Goal: Task Accomplishment & Management: Use online tool/utility

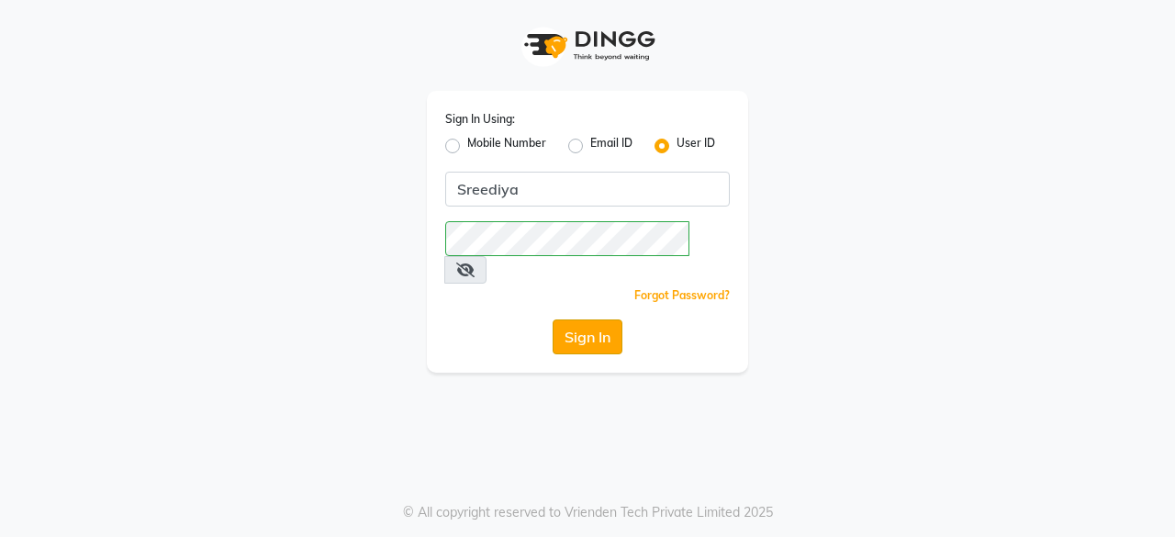
click at [576, 320] on button "Sign In" at bounding box center [588, 337] width 70 height 35
click at [606, 320] on button "Sign In" at bounding box center [588, 337] width 70 height 35
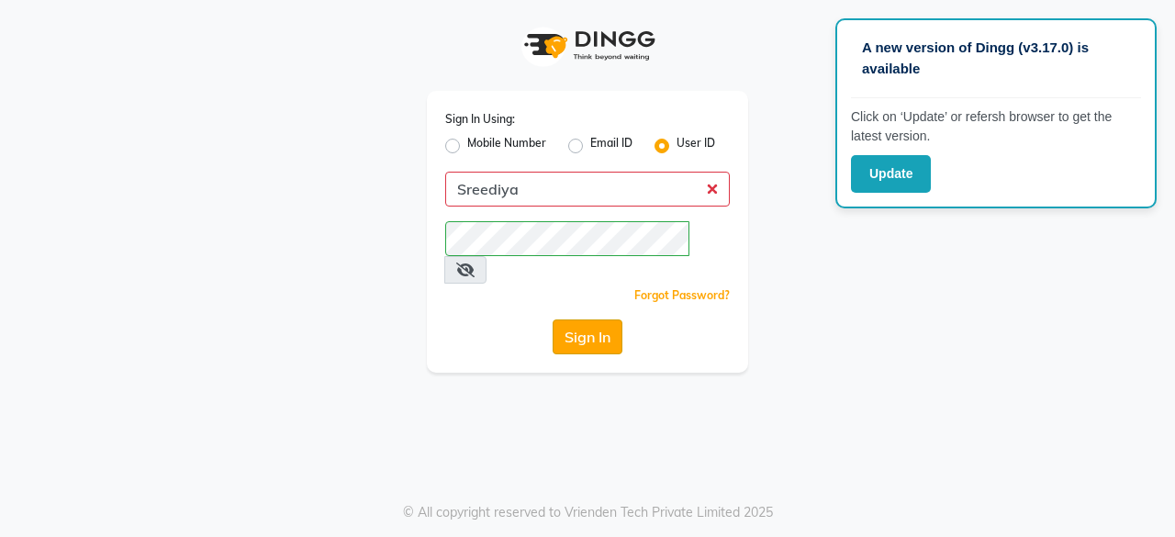
click at [606, 320] on button "Sign In" at bounding box center [588, 337] width 70 height 35
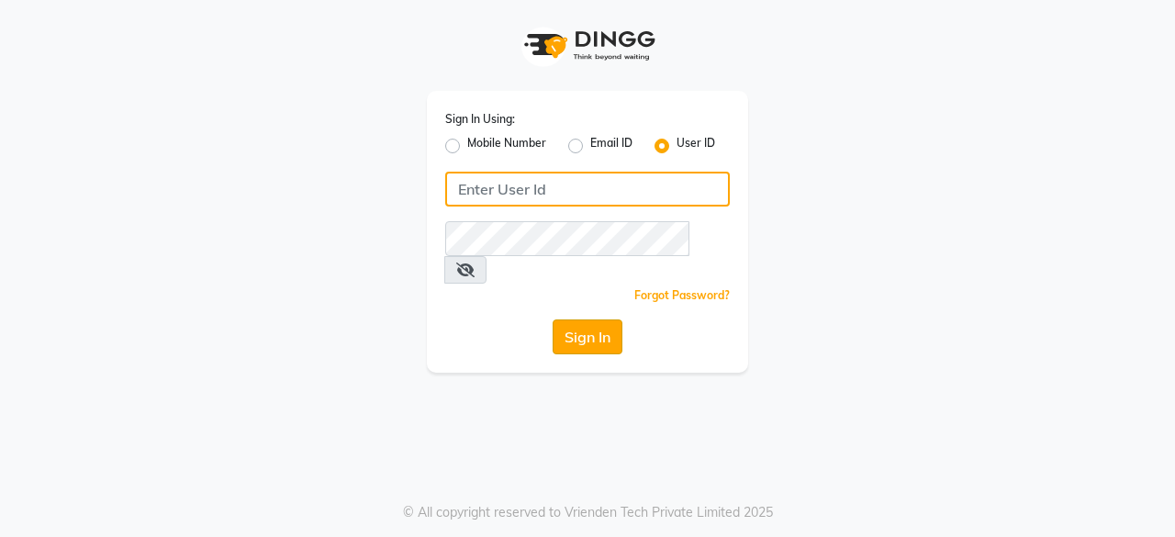
type input "Sreediya"
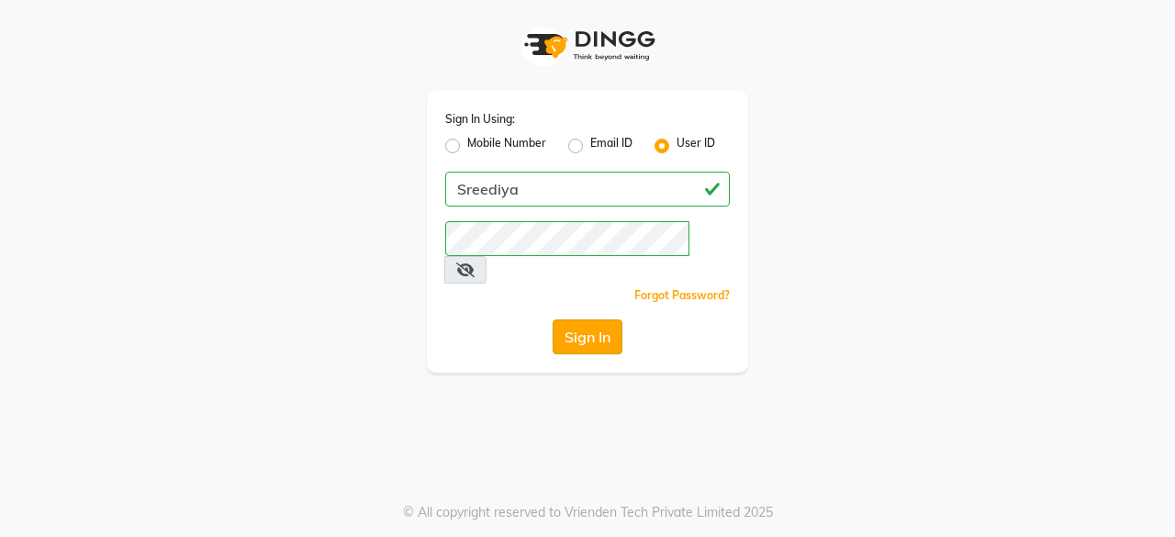
click at [611, 320] on button "Sign In" at bounding box center [588, 337] width 70 height 35
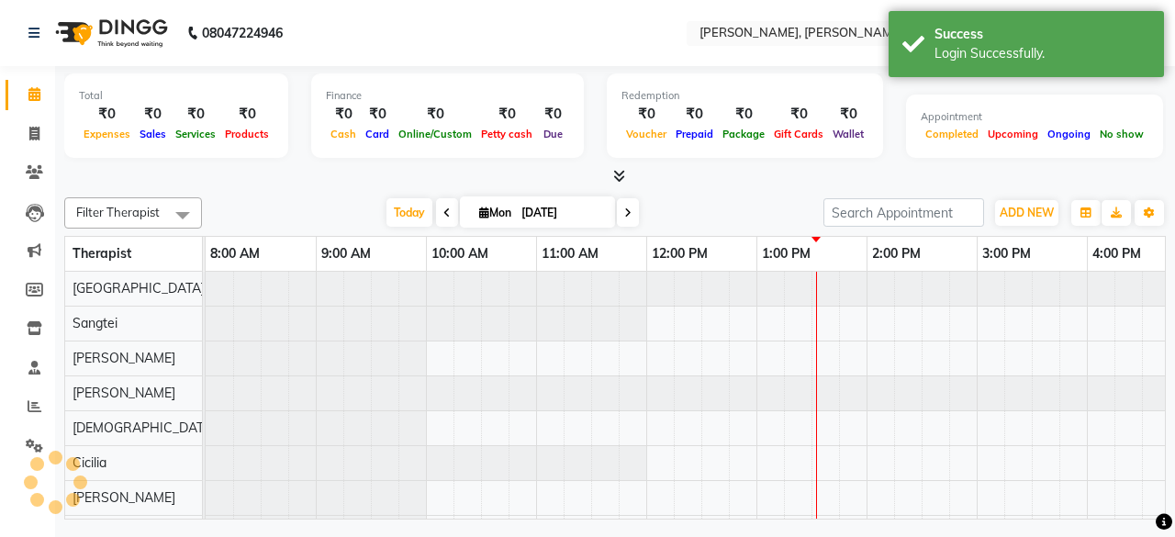
select select "en"
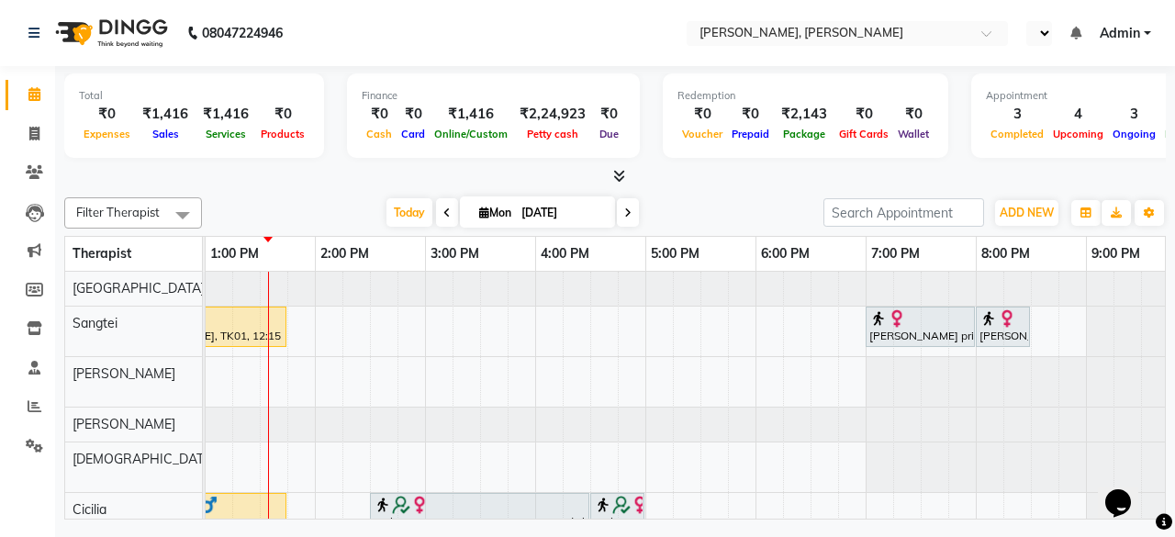
select select "en"
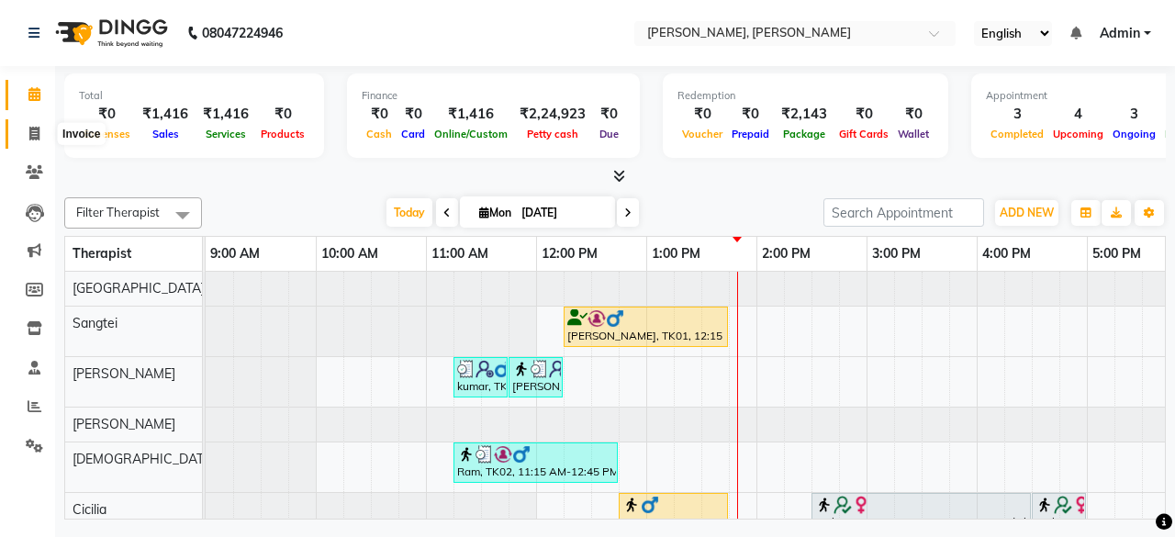
click at [40, 135] on span at bounding box center [34, 134] width 32 height 21
select select "7301"
select select "service"
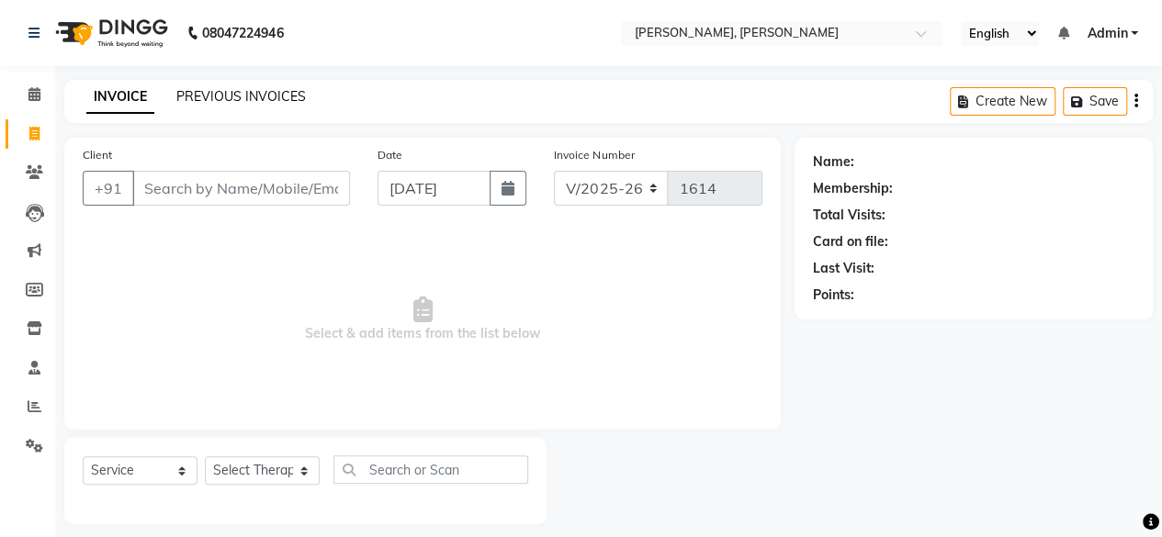
click at [211, 98] on link "PREVIOUS INVOICES" at bounding box center [240, 96] width 129 height 17
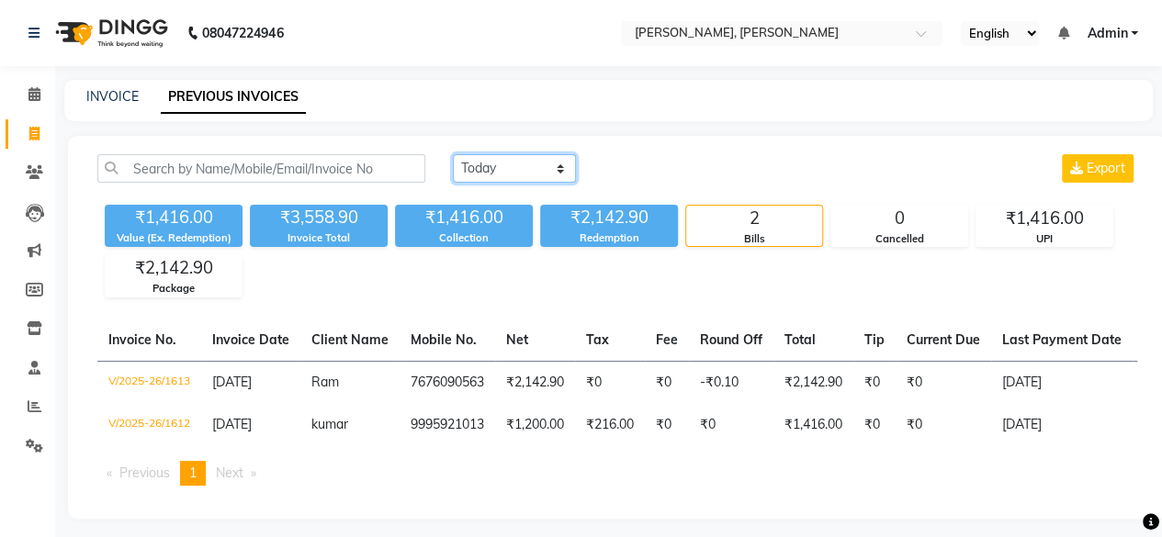
click at [558, 170] on select "Today Yesterday Custom Range" at bounding box center [514, 168] width 123 height 28
select select "yesterday"
click at [453, 154] on select "Today Yesterday Custom Range" at bounding box center [514, 168] width 123 height 28
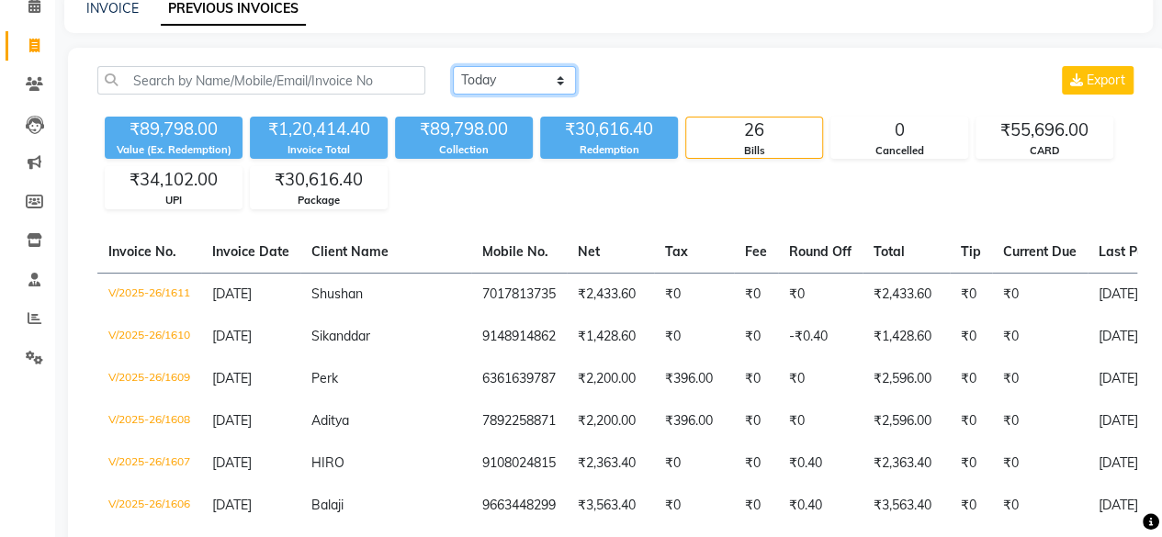
scroll to position [90, 0]
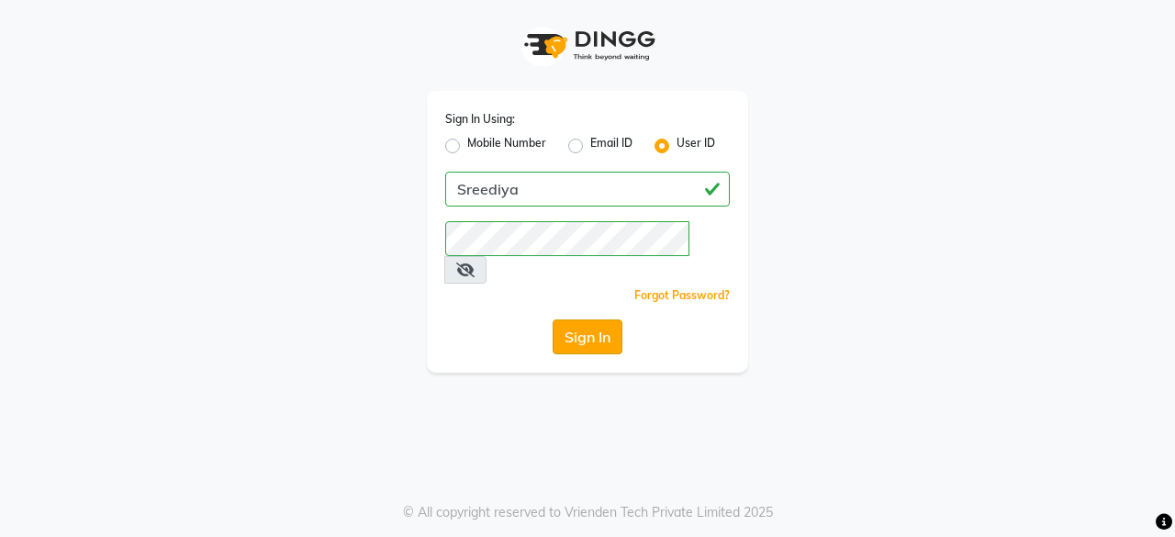
click at [593, 320] on button "Sign In" at bounding box center [588, 337] width 70 height 35
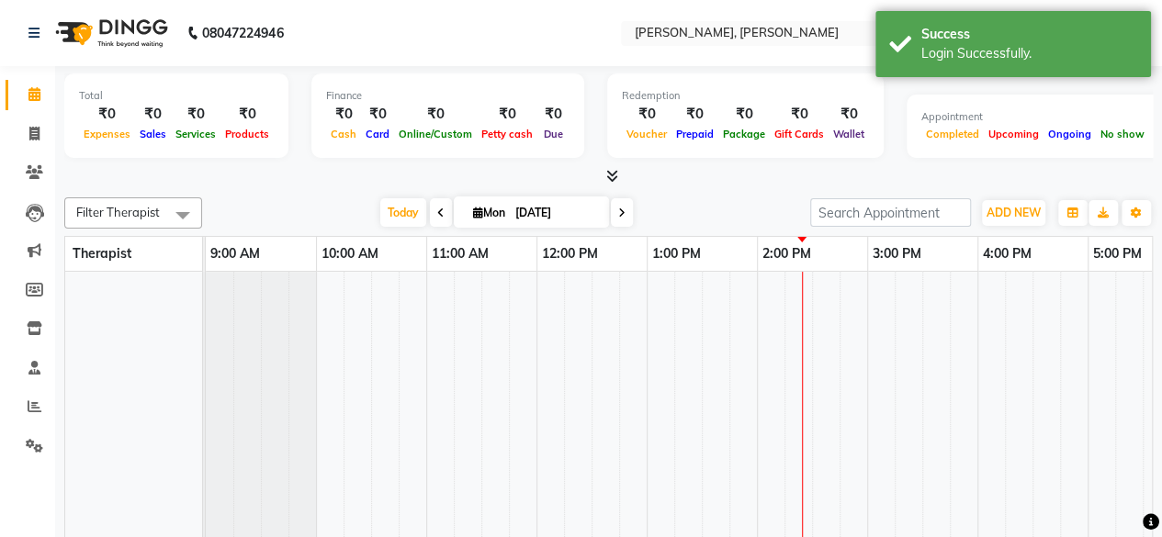
scroll to position [25, 0]
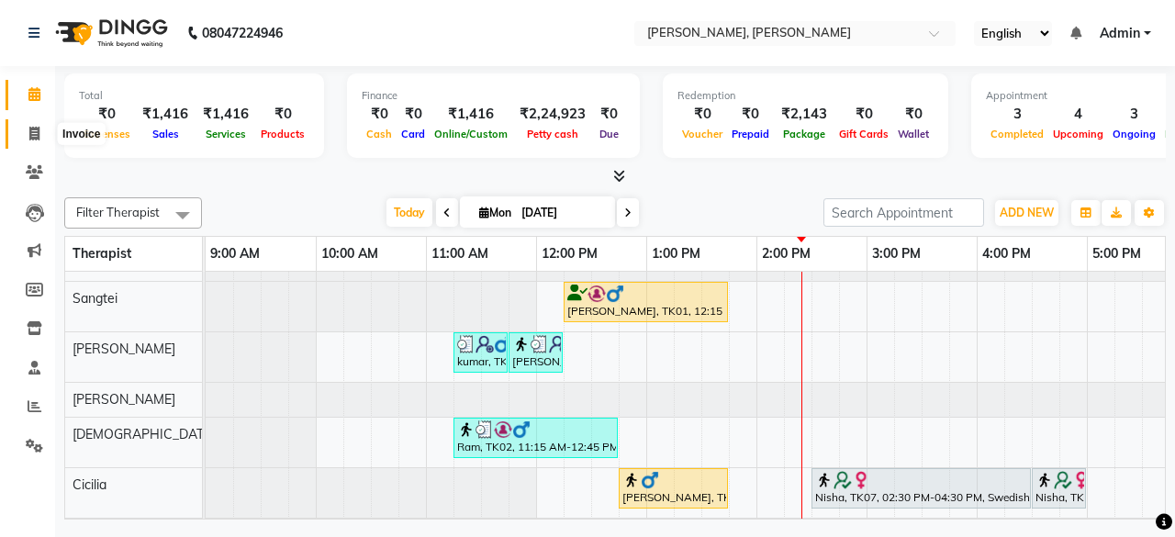
click at [37, 142] on span at bounding box center [34, 134] width 32 height 21
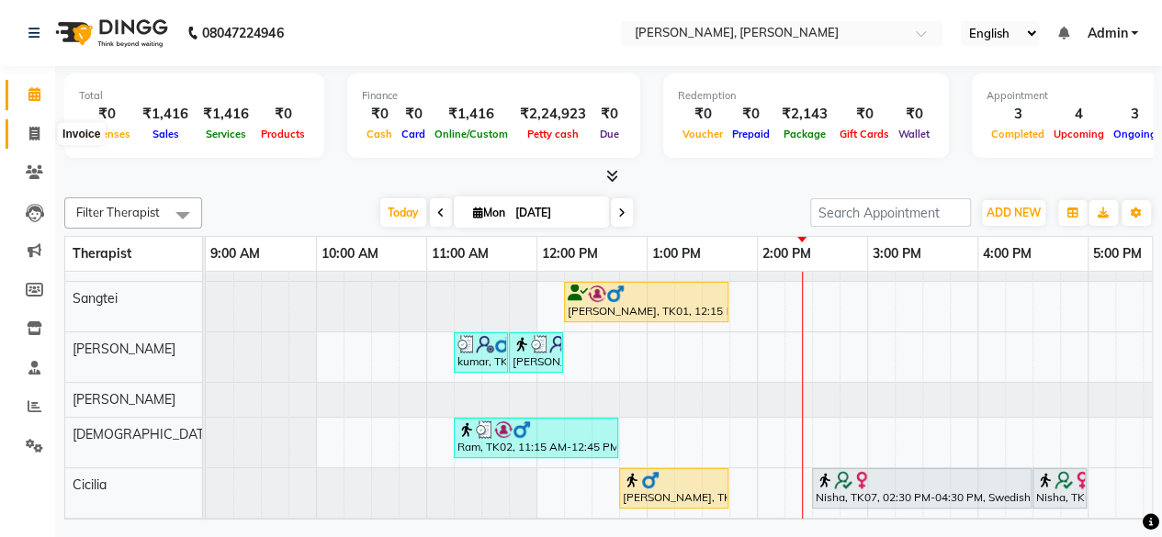
select select "service"
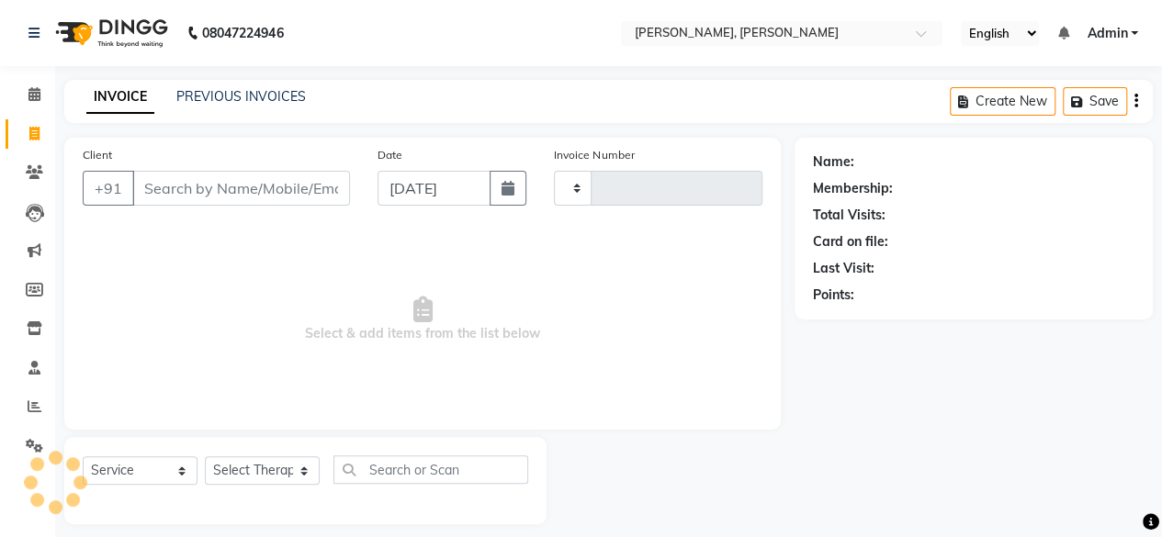
click at [260, 107] on div "INVOICE PREVIOUS INVOICES" at bounding box center [196, 97] width 264 height 21
type input "1614"
select select "7301"
click at [262, 99] on link "PREVIOUS INVOICES" at bounding box center [240, 96] width 129 height 17
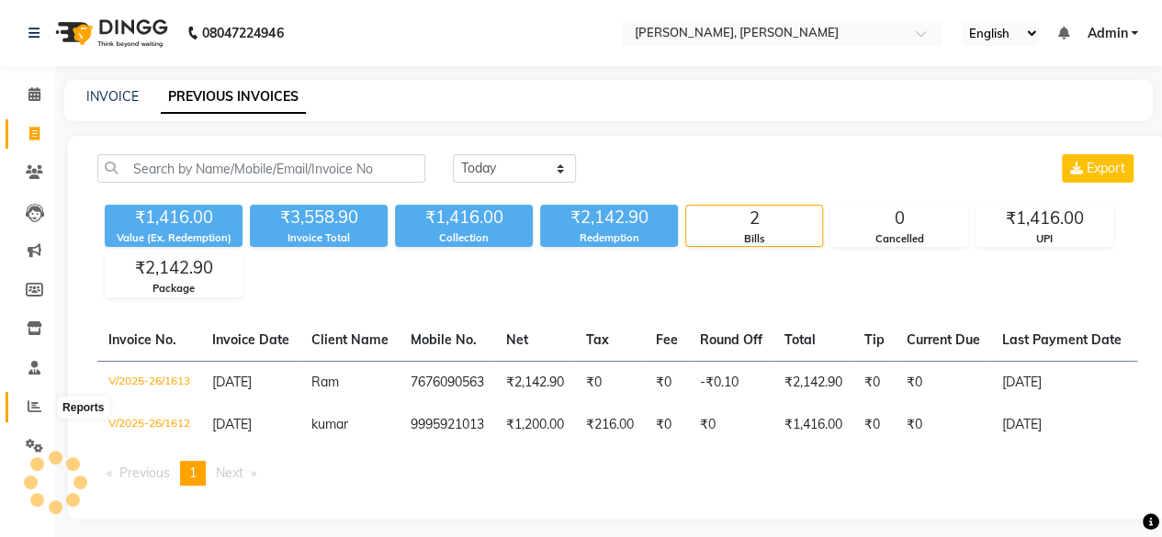
click at [33, 409] on icon at bounding box center [35, 406] width 14 height 14
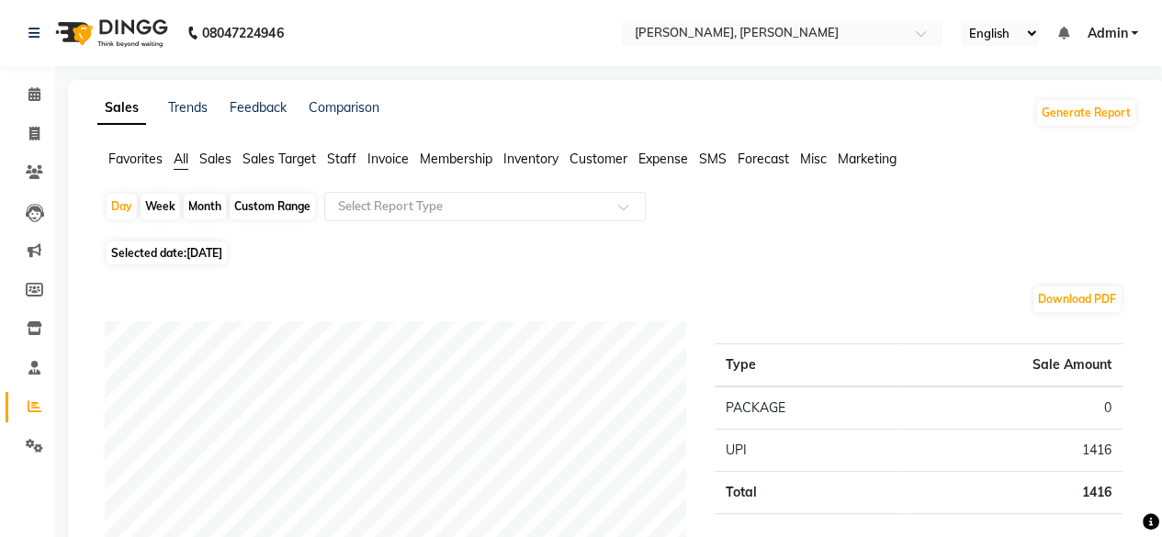
click at [343, 157] on span "Staff" at bounding box center [341, 159] width 29 height 17
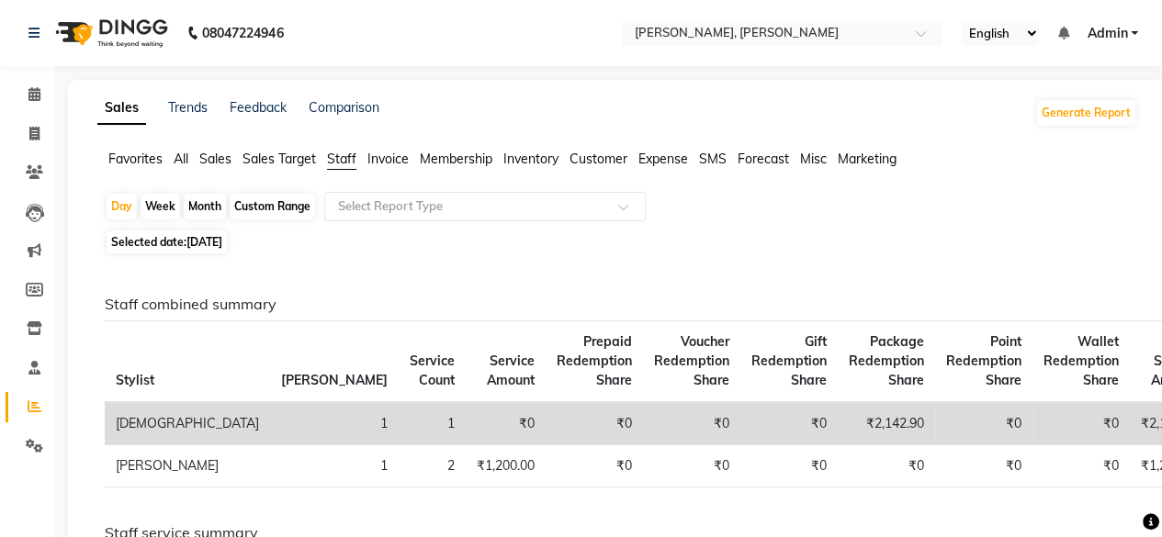
click at [205, 212] on div "Month" at bounding box center [205, 207] width 42 height 26
select select "9"
select select "2025"
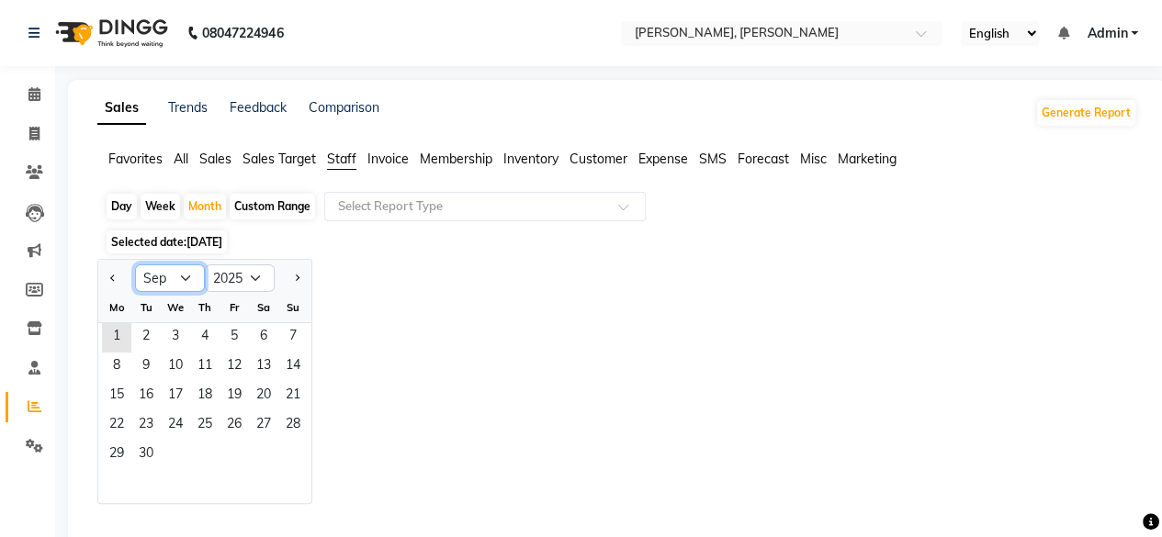
click at [186, 281] on select "Jan Feb Mar Apr May Jun Jul Aug Sep Oct Nov Dec" at bounding box center [170, 278] width 70 height 28
select select "8"
click at [135, 264] on select "Jan Feb Mar Apr May Jun Jul Aug Sep Oct Nov Dec" at bounding box center [170, 278] width 70 height 28
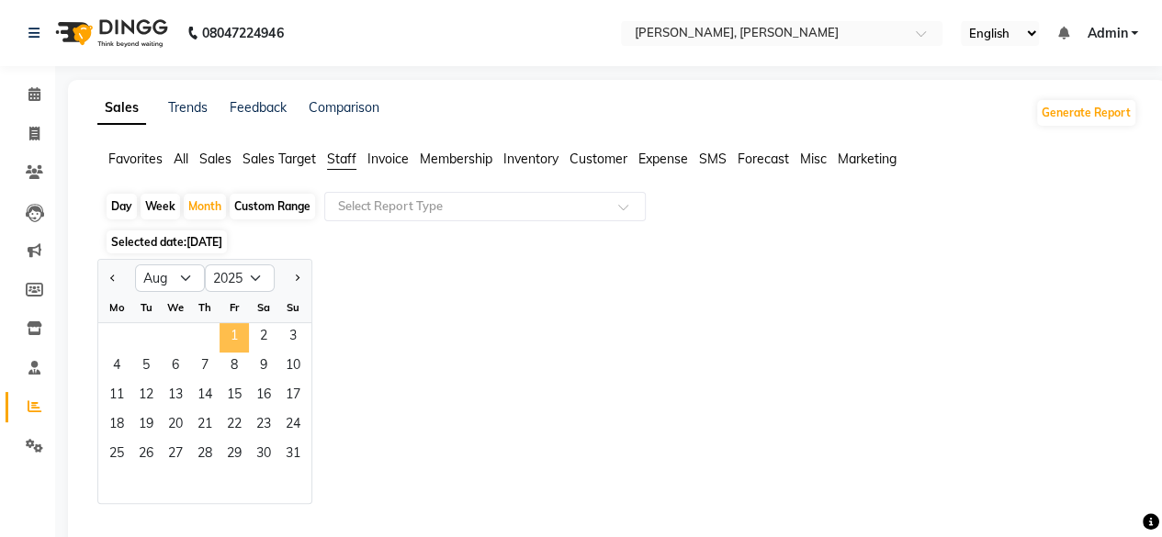
click at [231, 337] on span "1" at bounding box center [233, 337] width 29 height 29
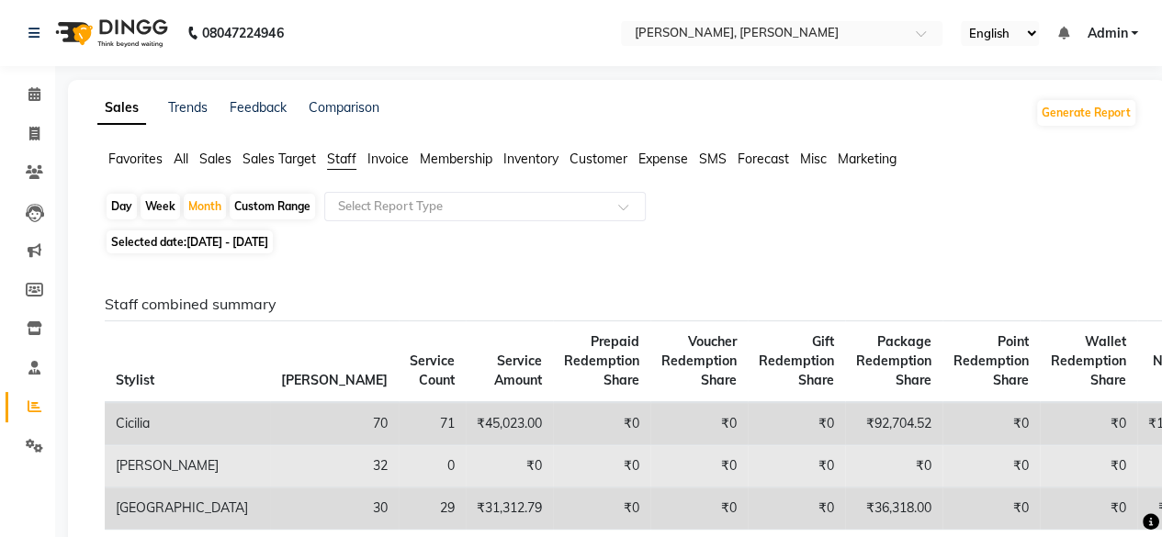
click at [399, 460] on td "0" at bounding box center [432, 466] width 67 height 42
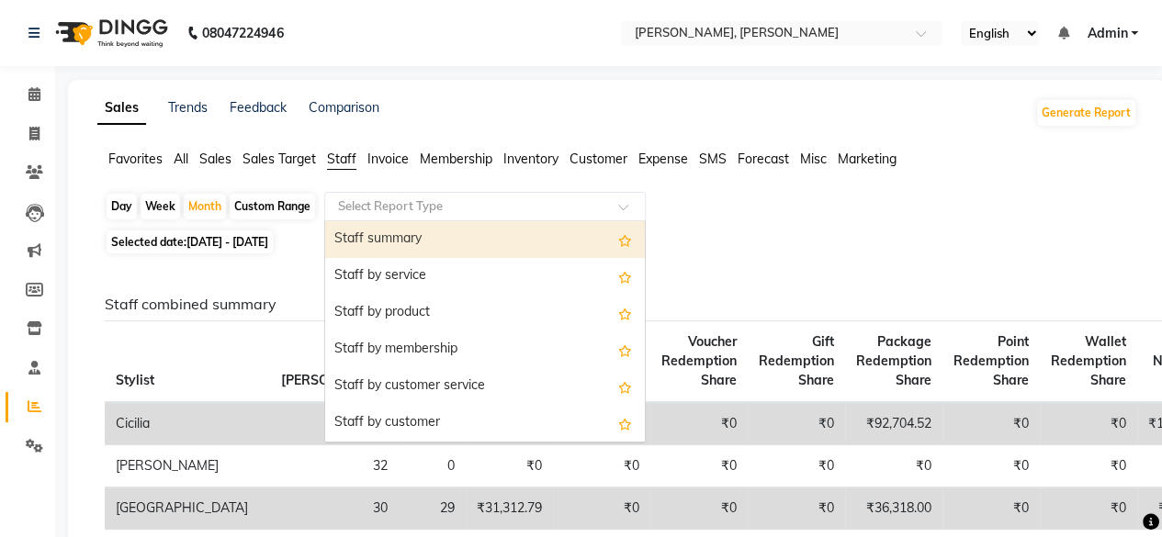
click at [543, 218] on div "Select Report Type" at bounding box center [484, 206] width 321 height 29
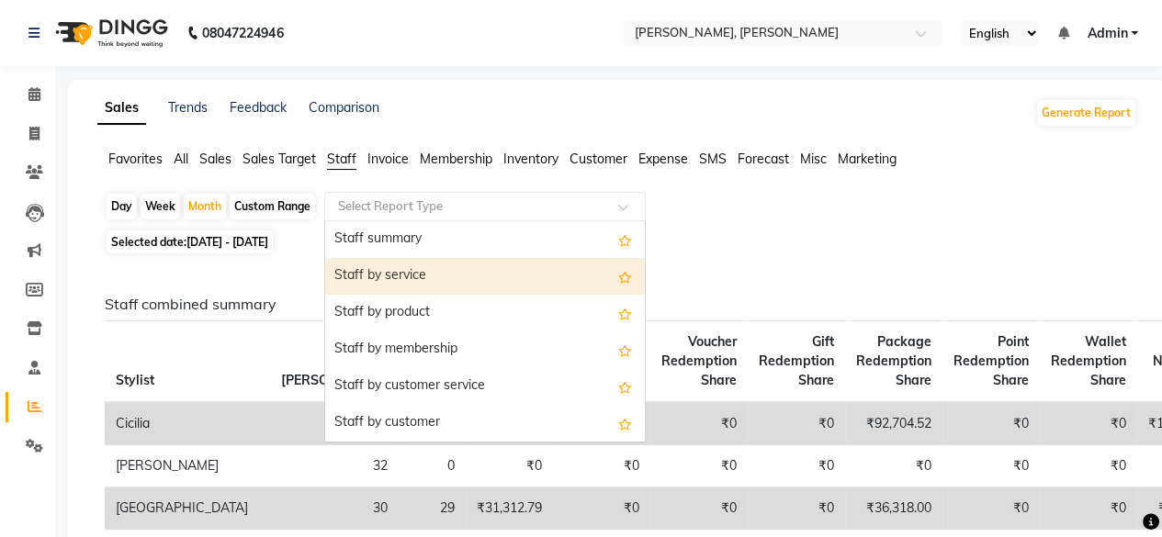
click at [605, 166] on span "Customer" at bounding box center [598, 159] width 58 height 17
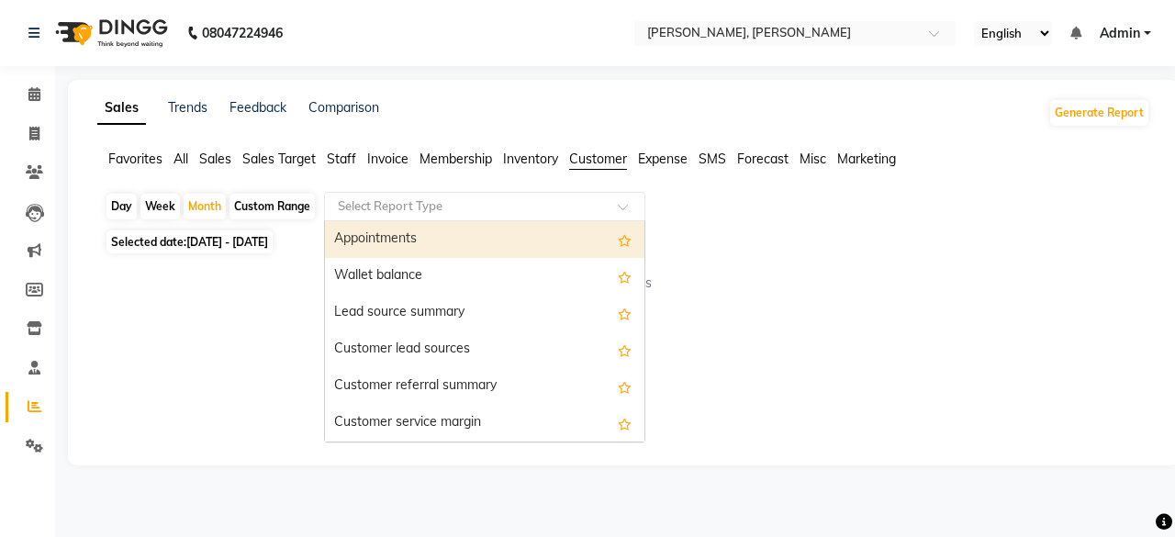
click at [426, 215] on div "Select Report Type" at bounding box center [390, 206] width 105 height 18
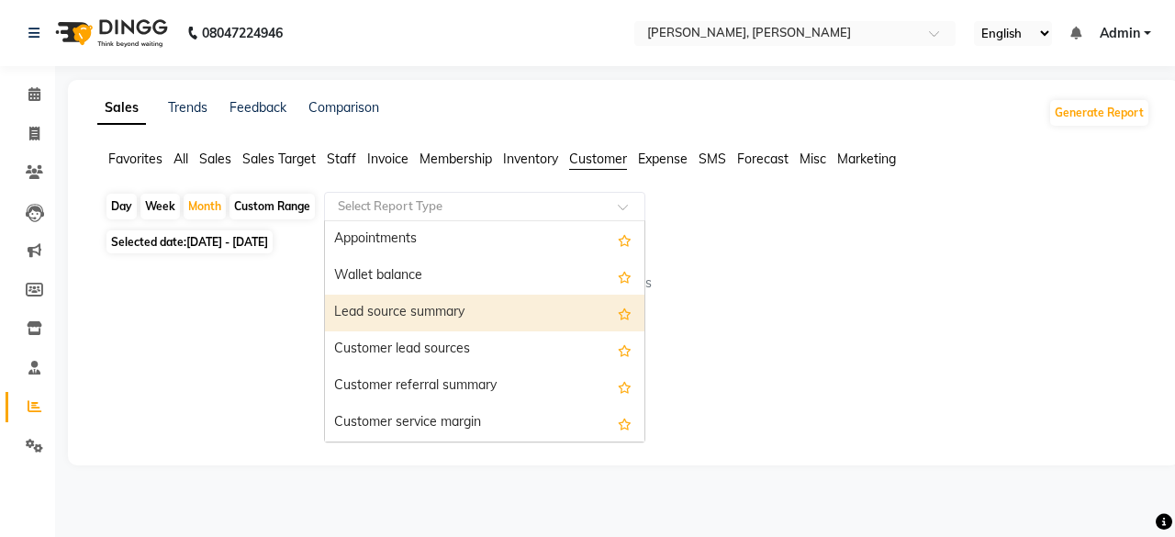
click at [518, 328] on div "Lead source summary" at bounding box center [485, 313] width 320 height 37
select select "full_report"
select select "csv"
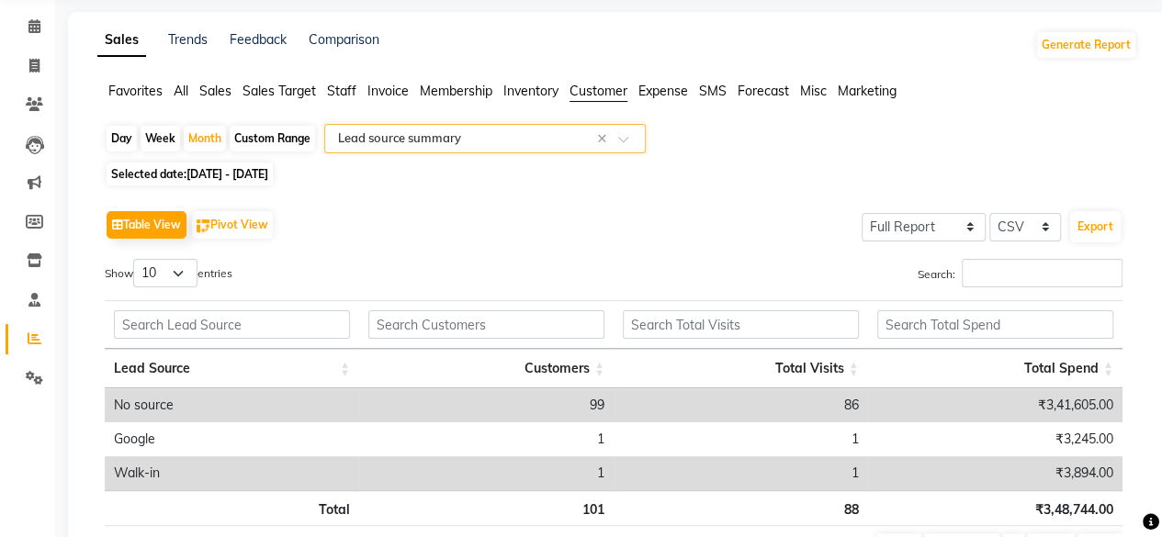
scroll to position [65, 0]
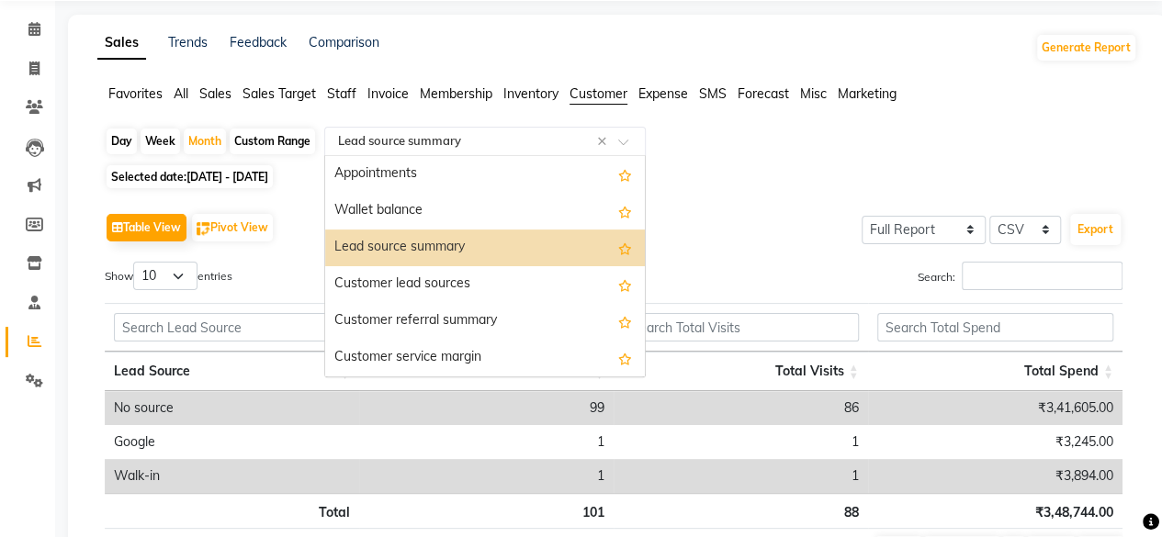
click at [628, 140] on span at bounding box center [629, 147] width 23 height 18
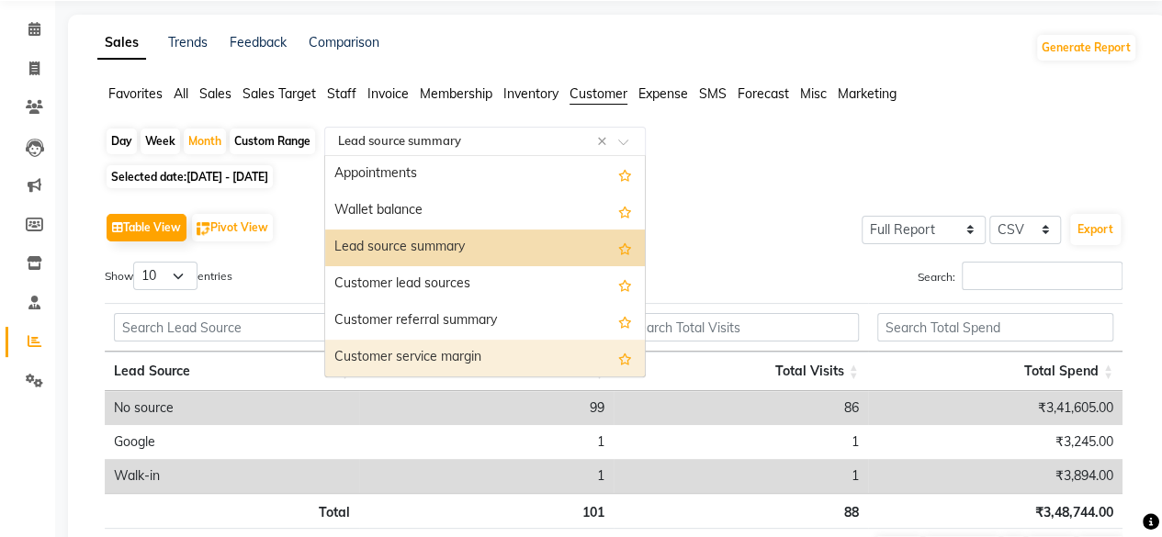
click at [487, 352] on div "Customer service margin" at bounding box center [485, 358] width 320 height 37
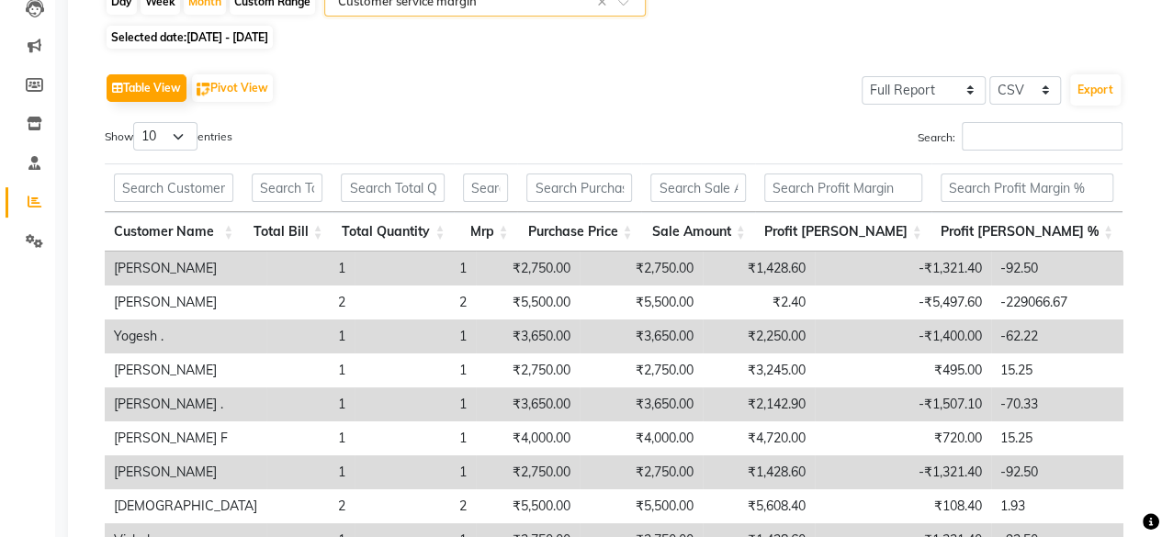
scroll to position [0, 0]
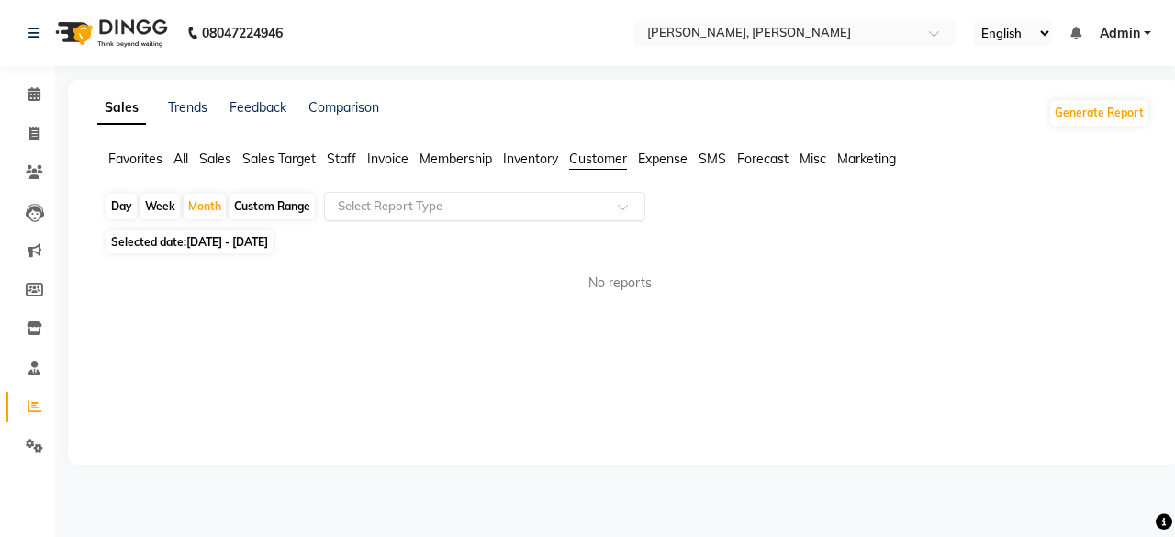
click at [393, 153] on span "Invoice" at bounding box center [387, 159] width 41 height 17
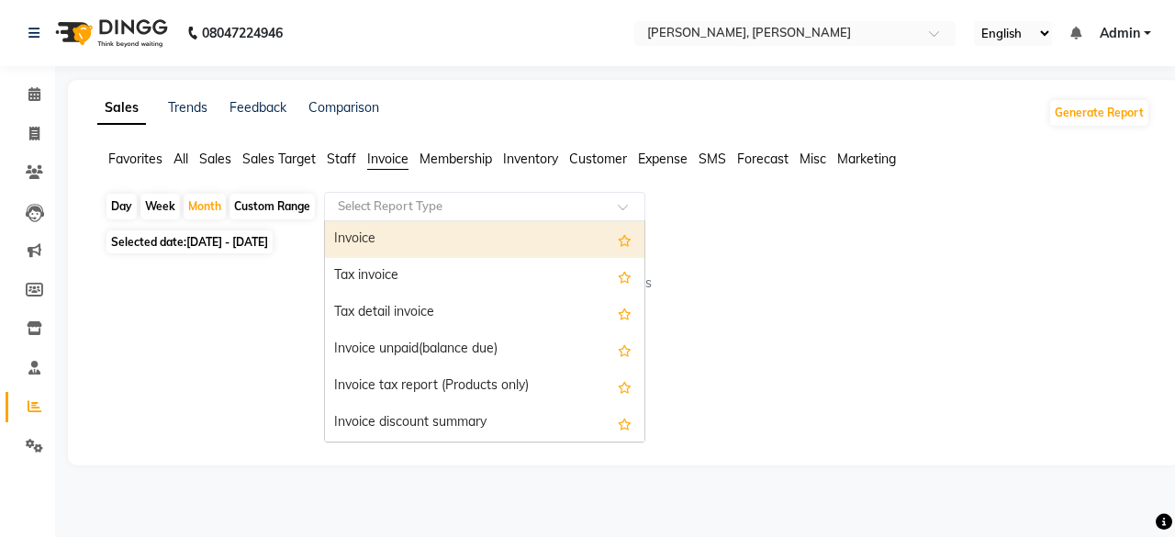
click at [430, 202] on input "text" at bounding box center [466, 206] width 264 height 18
click at [466, 254] on div "Invoice" at bounding box center [485, 239] width 320 height 37
select select "full_report"
select select "csv"
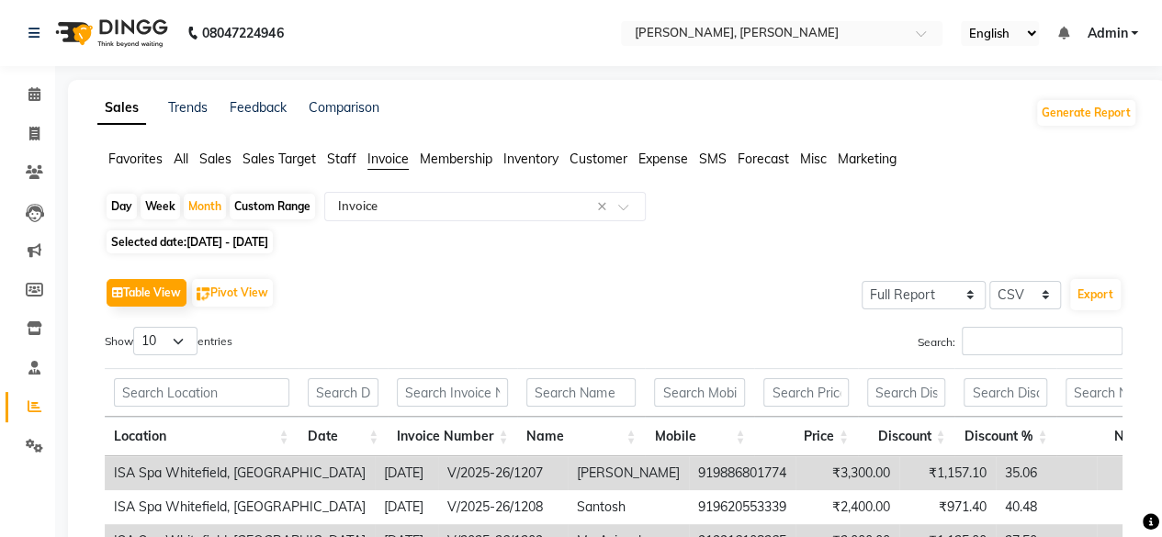
click at [353, 156] on span "Staff" at bounding box center [341, 159] width 29 height 17
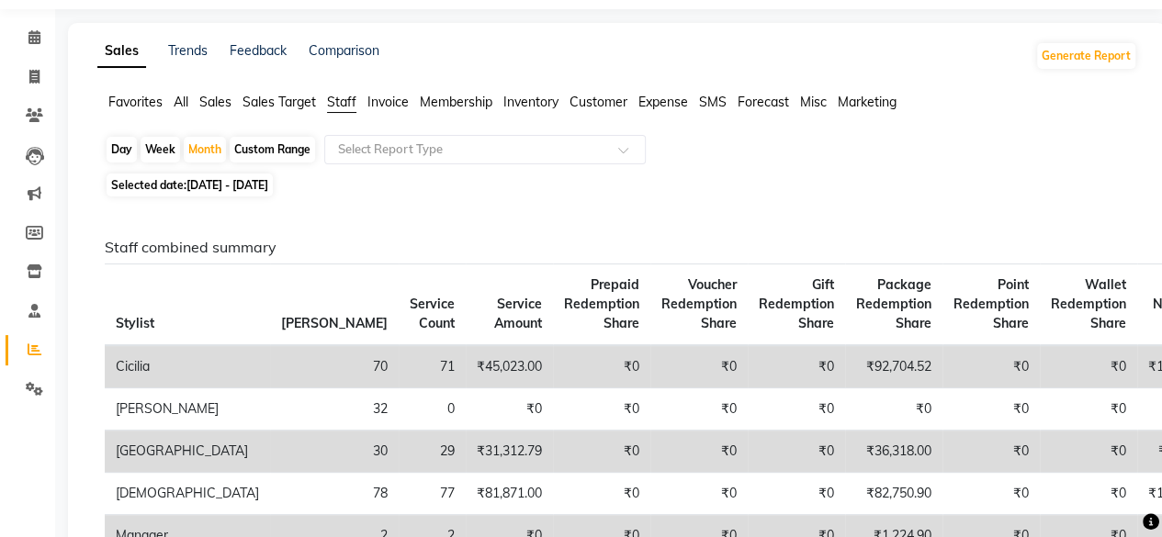
scroll to position [54, 0]
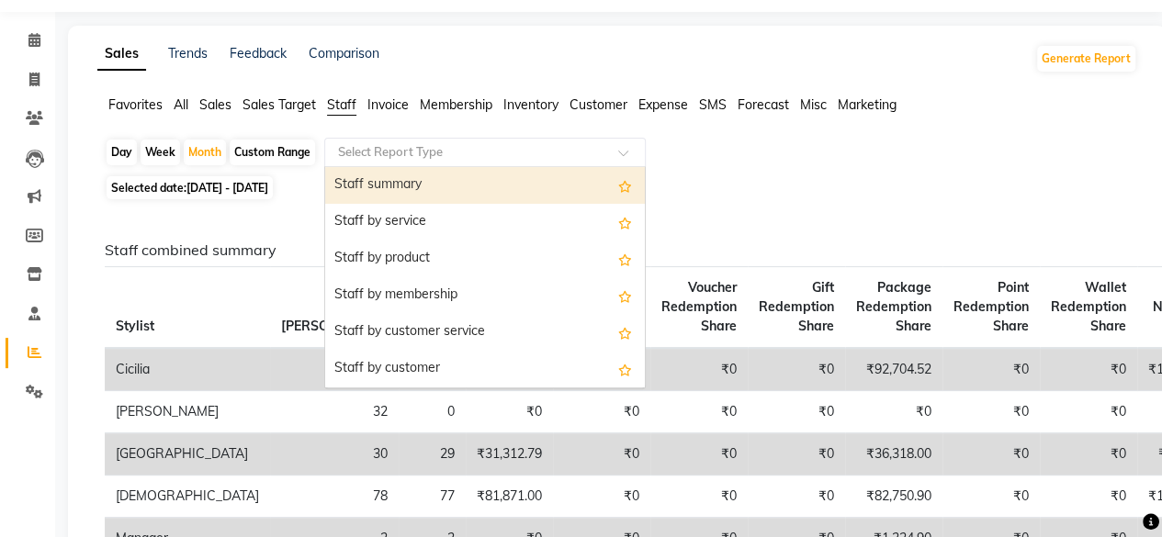
click at [596, 144] on input "text" at bounding box center [466, 152] width 264 height 18
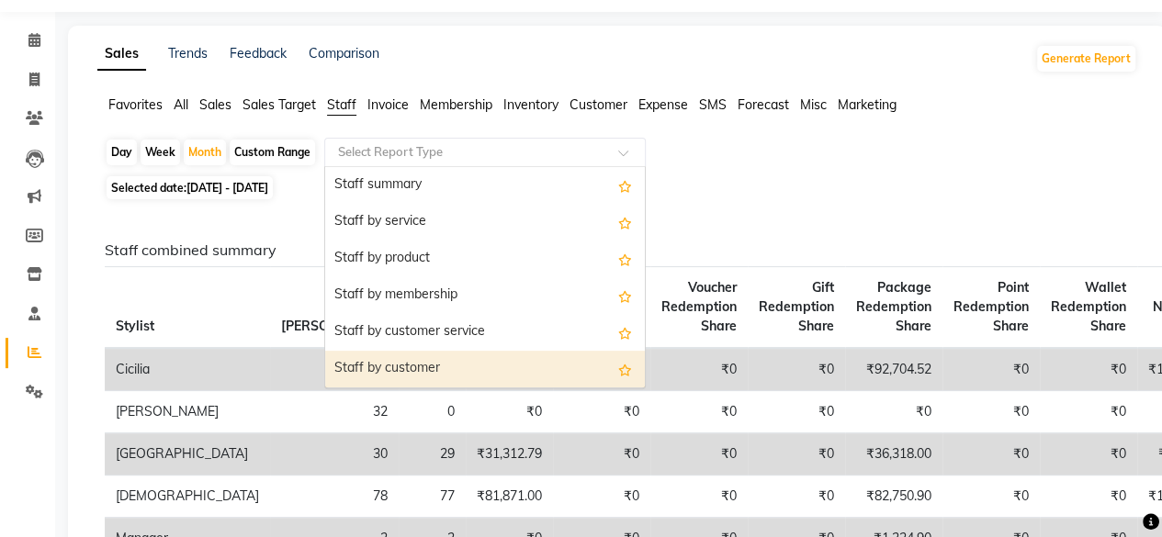
click at [455, 366] on div "Staff by customer" at bounding box center [485, 369] width 320 height 37
select select "full_report"
select select "csv"
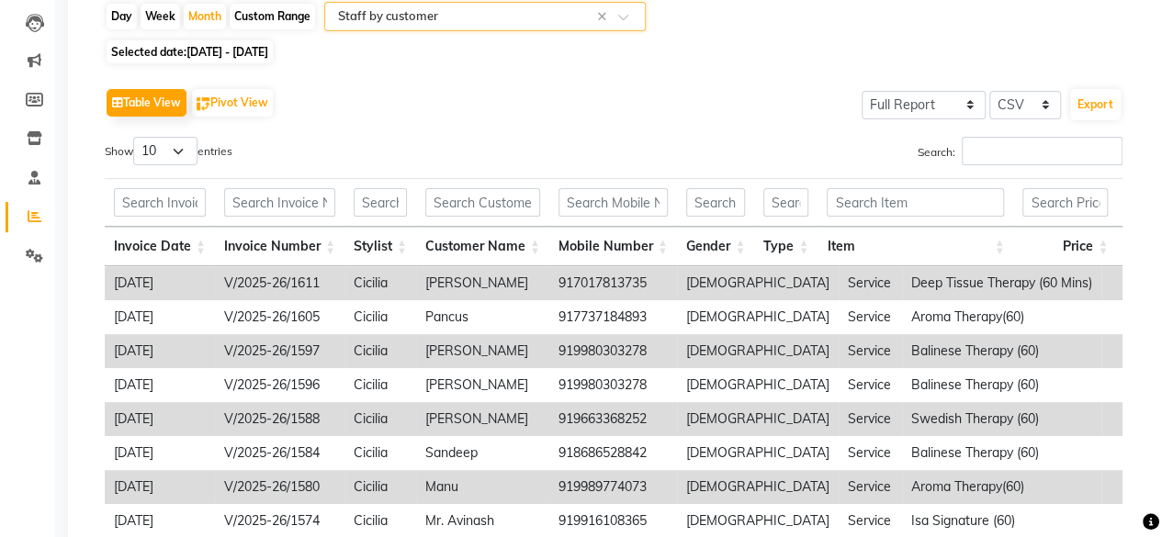
scroll to position [195, 0]
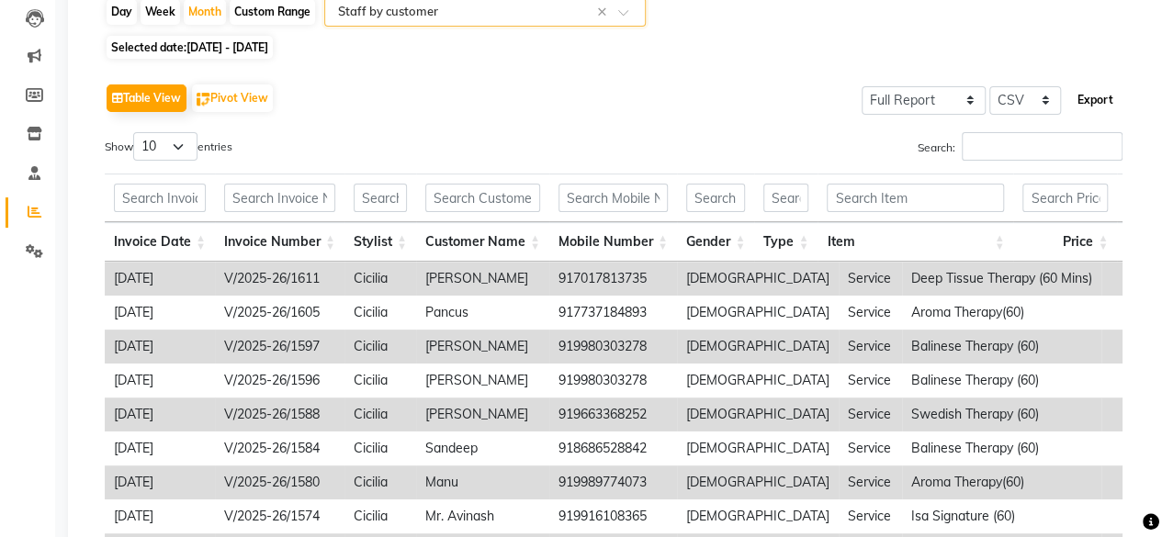
click at [1085, 104] on button "Export" at bounding box center [1095, 99] width 51 height 31
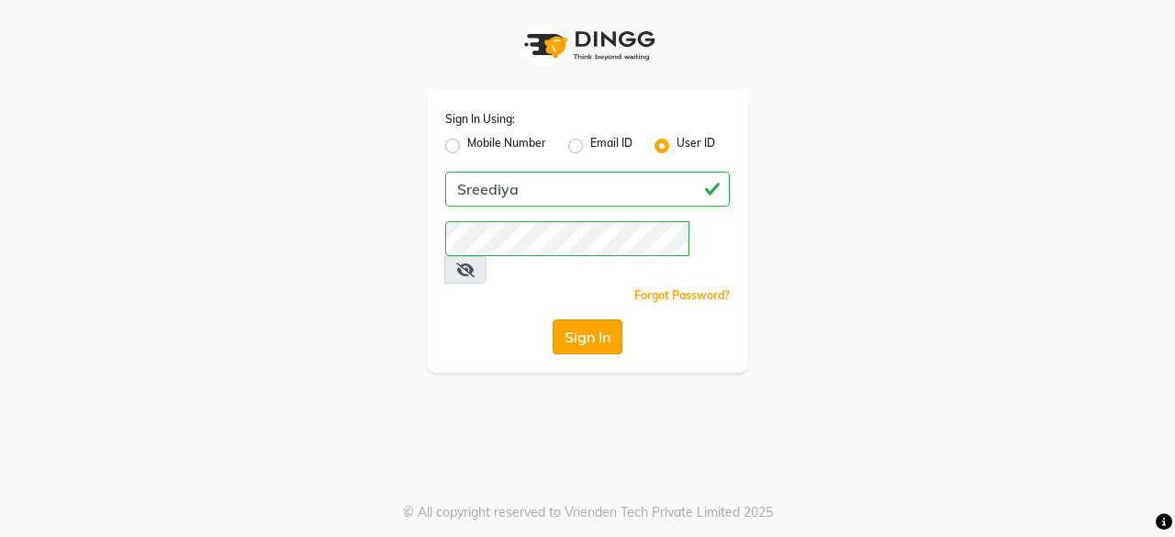
click at [583, 320] on button "Sign In" at bounding box center [588, 337] width 70 height 35
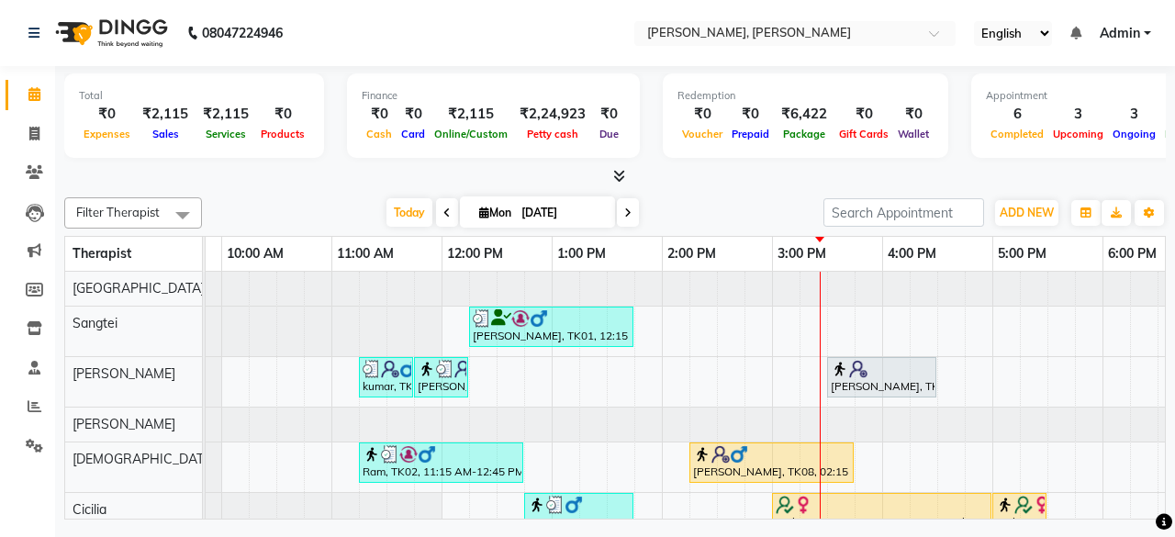
scroll to position [26, 0]
